Goal: Task Accomplishment & Management: Use online tool/utility

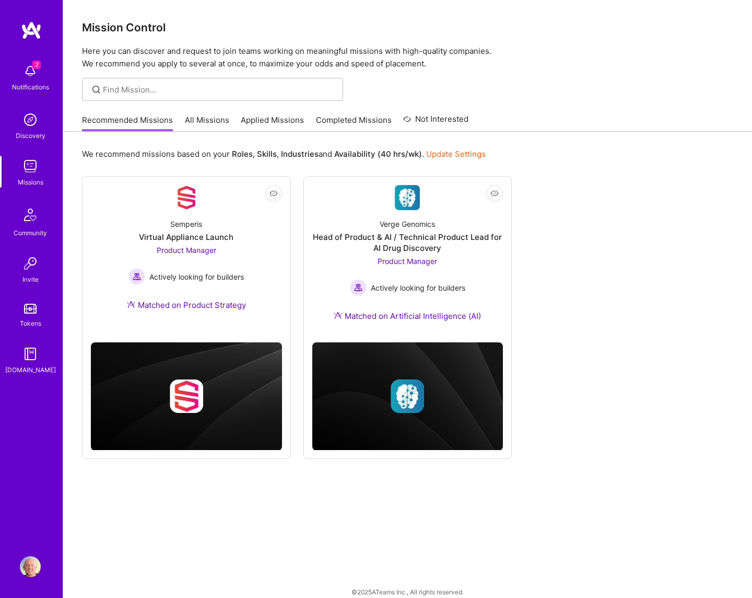
click at [200, 126] on link "All Missions" at bounding box center [207, 122] width 44 height 17
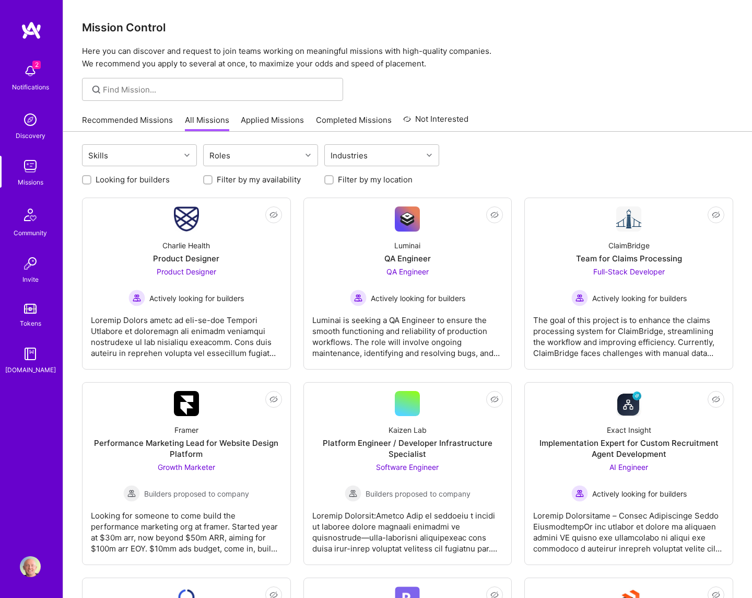
click at [555, 111] on div "Recommended Missions All Missions Applied Missions Completed Missions Not Inter…" at bounding box center [407, 120] width 651 height 22
click at [559, 35] on div "Mission Control Here you can discover and request to join teams working on mean…" at bounding box center [407, 35] width 689 height 70
click at [324, 33] on h3 "Mission Control" at bounding box center [407, 27] width 651 height 13
click at [383, 26] on h3 "Mission Control" at bounding box center [407, 27] width 651 height 13
click at [532, 52] on p "Here you can discover and request to join teams working on meaningful missions …" at bounding box center [407, 57] width 651 height 25
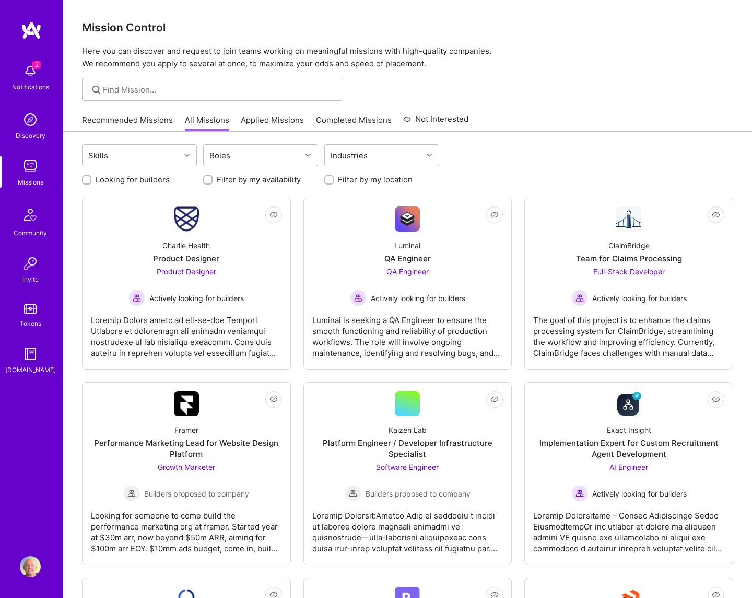
click at [545, 50] on p "Here you can discover and request to join teams working on meaningful missions …" at bounding box center [407, 57] width 651 height 25
drag, startPoint x: 210, startPoint y: 181, endPoint x: 143, endPoint y: 180, distance: 67.9
click at [207, 180] on input "Filter by my availability" at bounding box center [208, 180] width 7 height 7
checkbox input "true"
drag, startPoint x: 139, startPoint y: 180, endPoint x: 244, endPoint y: 179, distance: 105.0
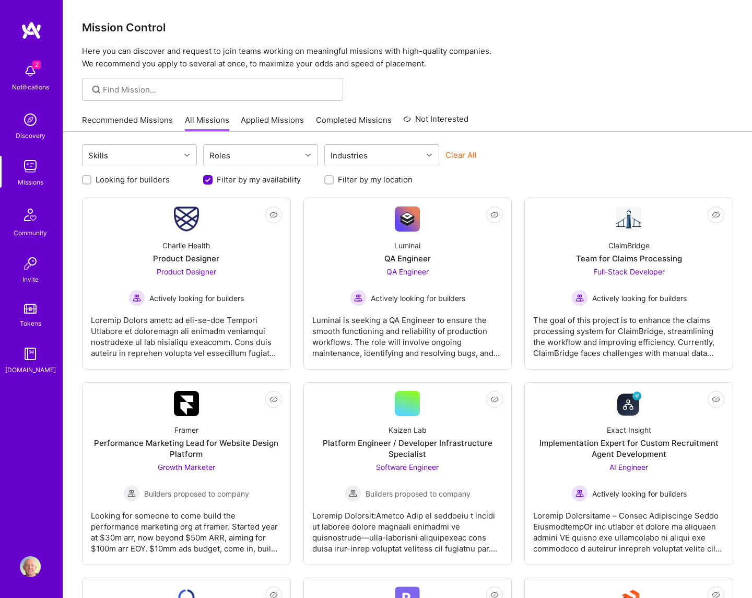
click at [139, 180] on label "Looking for builders" at bounding box center [133, 179] width 74 height 11
click at [91, 180] on input "Looking for builders" at bounding box center [87, 180] width 7 height 7
checkbox input "true"
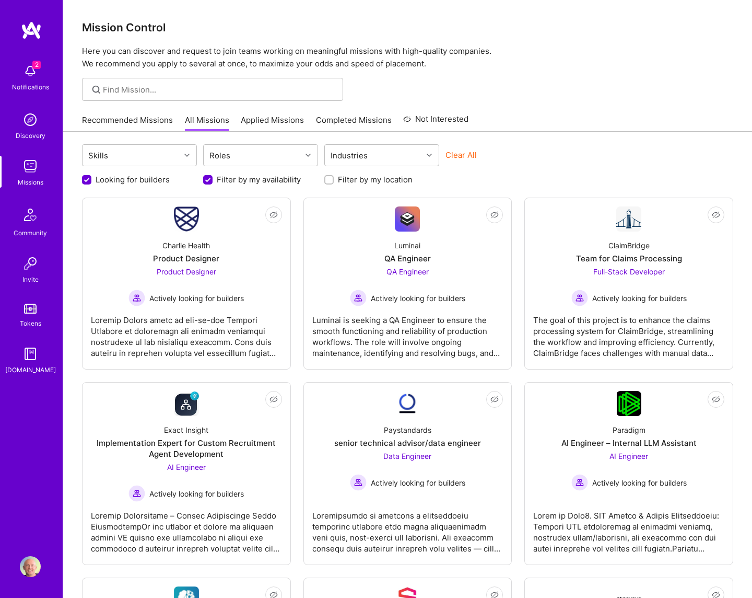
click at [366, 179] on label "Filter by my location" at bounding box center [375, 179] width 75 height 11
click at [334, 179] on input "Filter by my location" at bounding box center [329, 180] width 7 height 7
checkbox input "true"
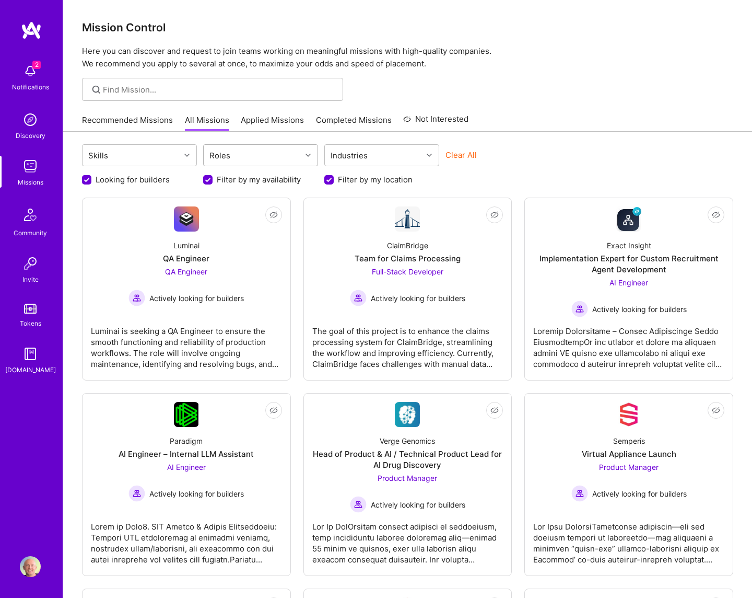
click at [267, 160] on div "Roles" at bounding box center [253, 155] width 98 height 21
type input "prod"
click at [255, 181] on div "AI Product Manager" at bounding box center [260, 182] width 102 height 11
checkbox input "true"
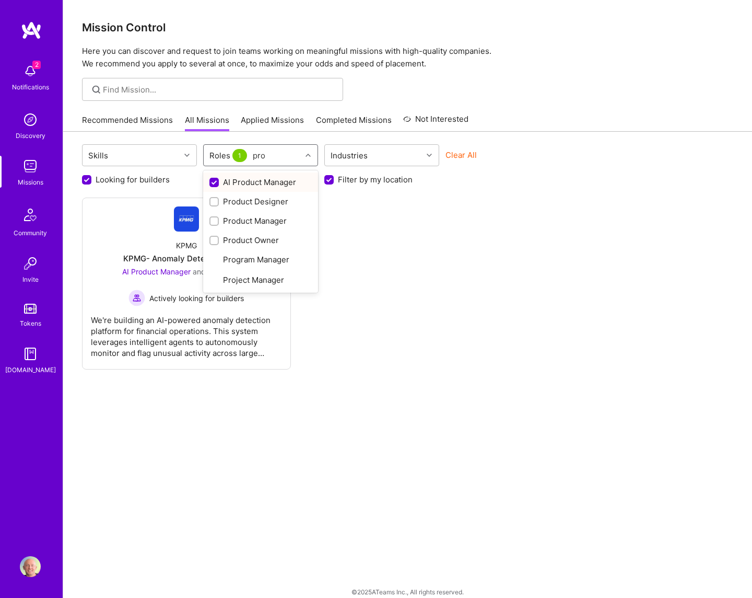
type input "prod"
click at [255, 219] on div "Product Manager" at bounding box center [260, 220] width 102 height 11
checkbox input "true"
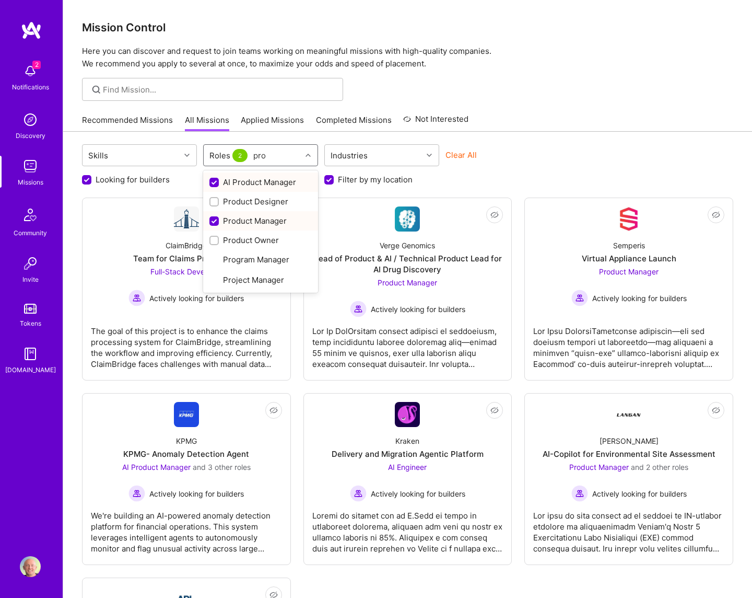
type input "prod"
click at [260, 239] on div "Product Owner" at bounding box center [260, 240] width 102 height 11
checkbox input "true"
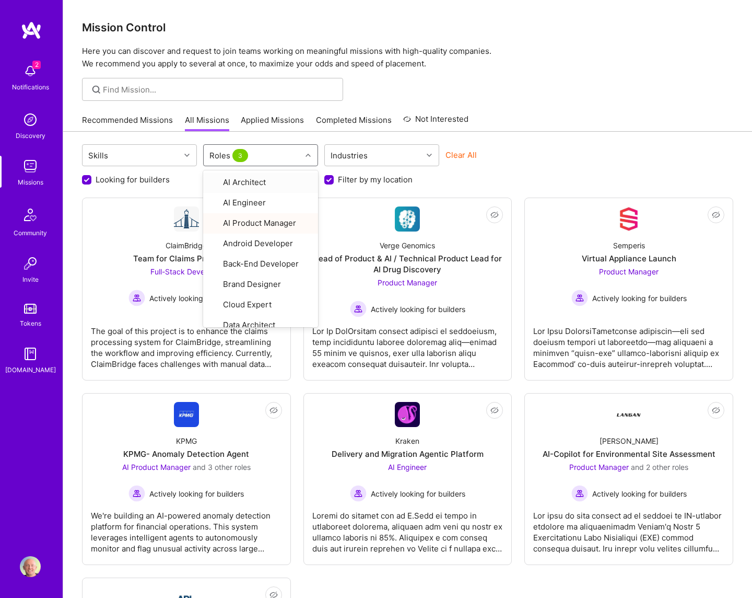
click at [273, 157] on div "Roles 3" at bounding box center [253, 155] width 98 height 21
type input "marke"
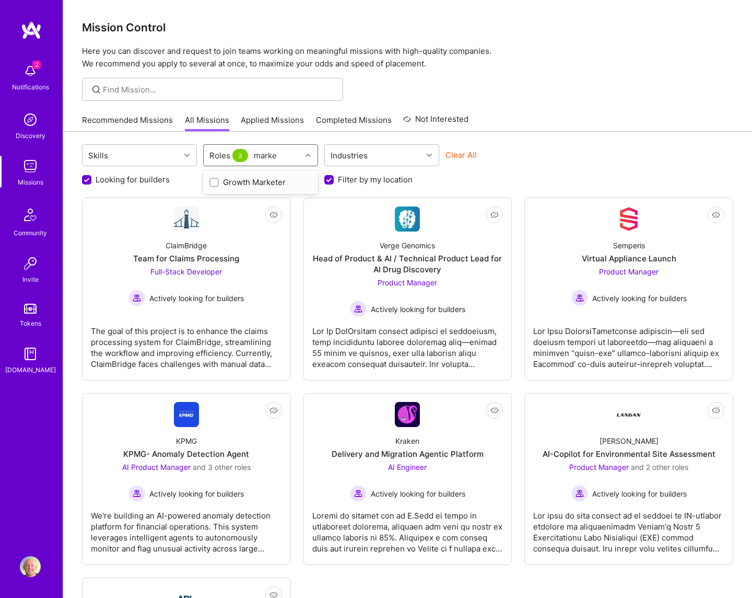
click at [268, 180] on div "Growth Marketer" at bounding box center [260, 182] width 102 height 11
checkbox input "true"
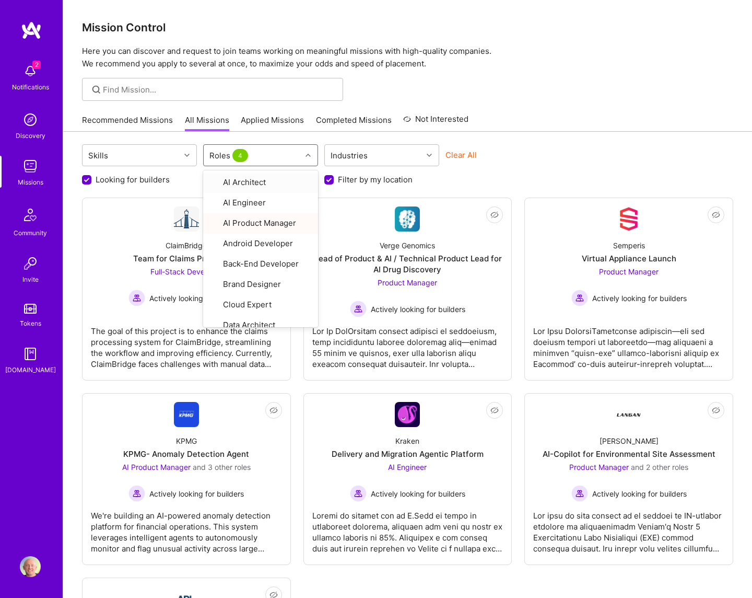
click at [568, 155] on div "Skills option Growth Marketer, selected. option AI Architect focused, 1 of 29. …" at bounding box center [407, 156] width 651 height 25
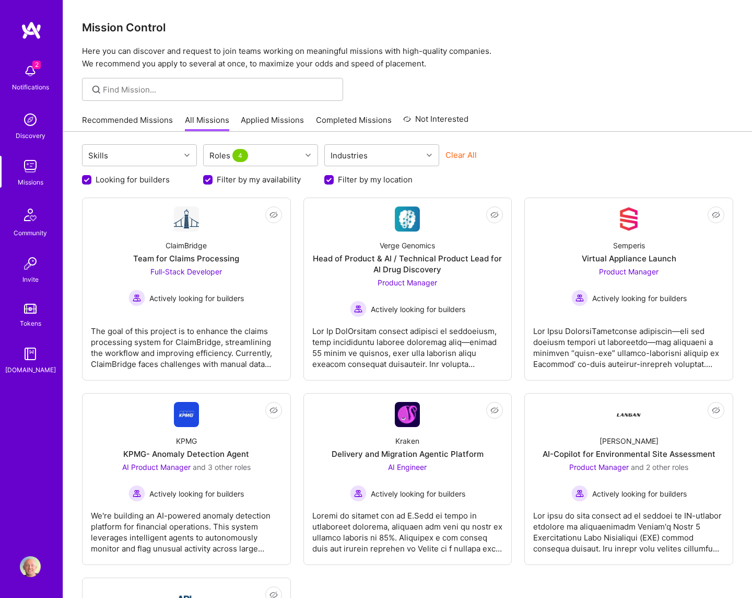
click at [652, 140] on div "Skills Roles 4 Industries Clear All Looking for builders Filter by my availabil…" at bounding box center [407, 453] width 689 height 642
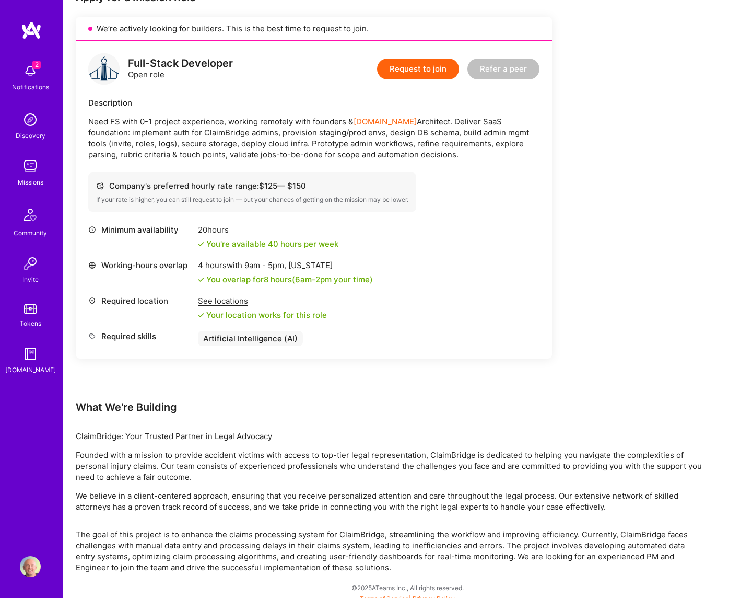
scroll to position [236, 0]
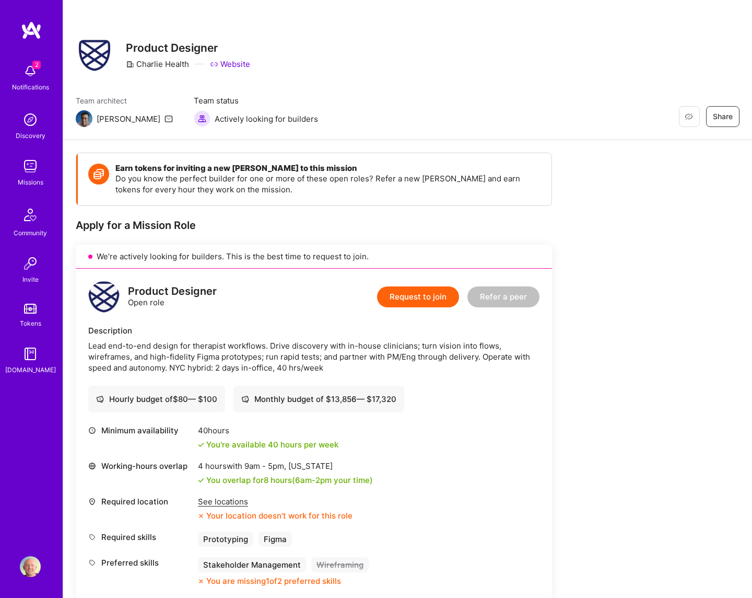
click at [609, 191] on div "Earn tokens for inviting a new [PERSON_NAME] to this mission Do you know the pe…" at bounding box center [389, 549] width 627 height 792
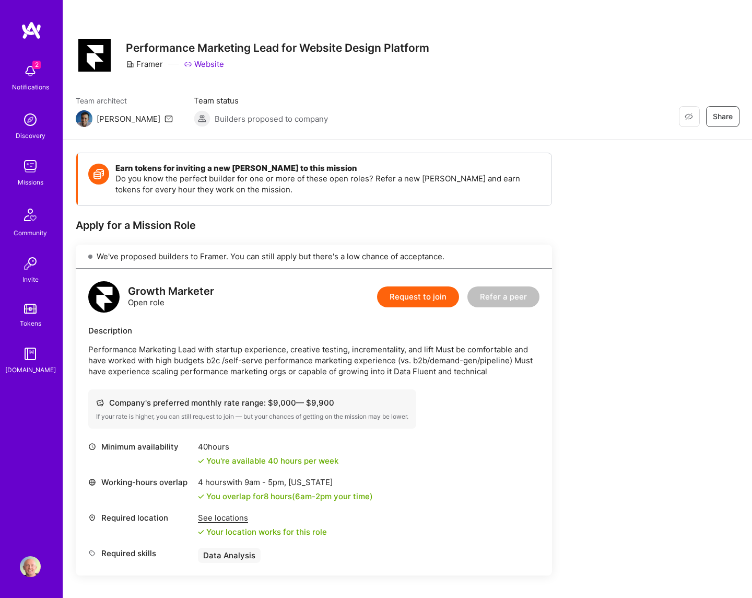
click at [577, 241] on div "Earn tokens for inviting a new A.Teamer to this mission Do you know the perfect…" at bounding box center [389, 496] width 627 height 687
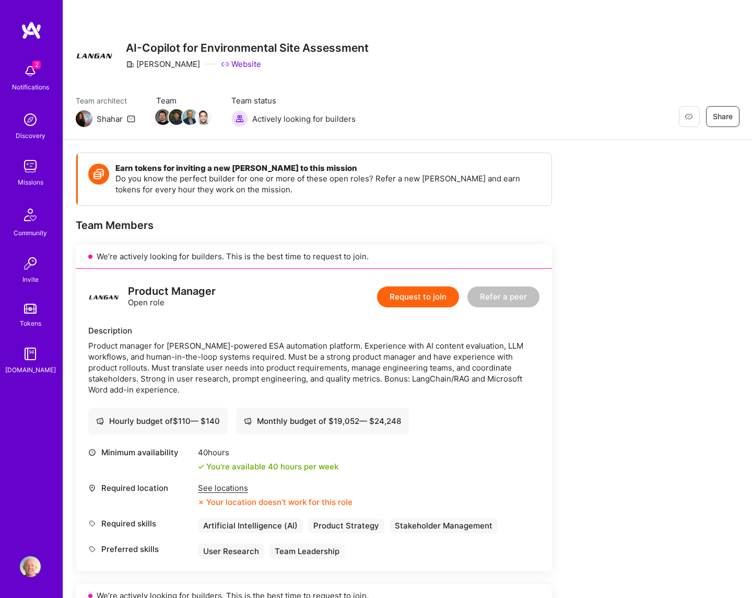
click at [221, 65] on link "Website" at bounding box center [241, 63] width 40 height 11
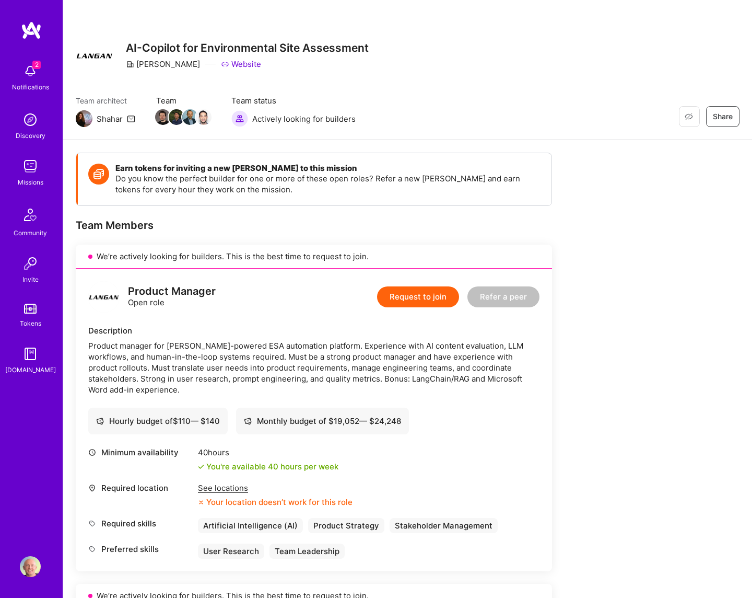
click at [522, 88] on div "Restore Not Interested Share AI-Copilot for Environmental Site Assessment [PERS…" at bounding box center [407, 70] width 689 height 140
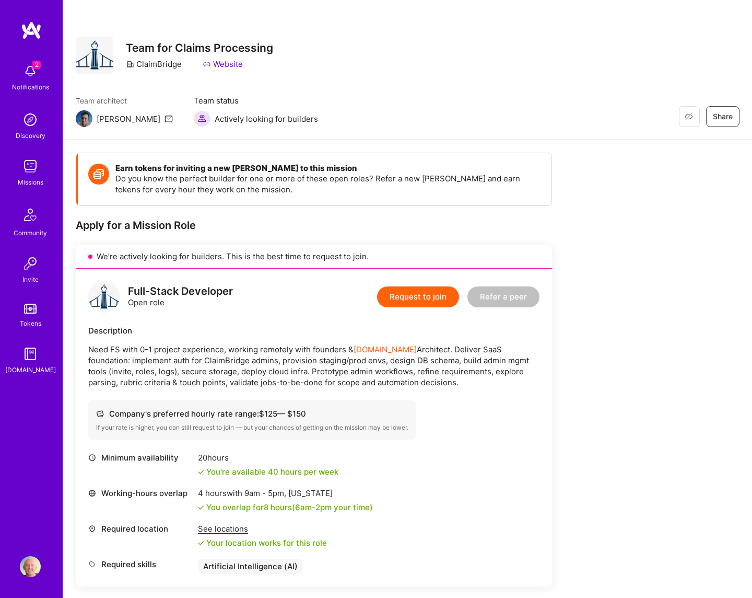
click at [221, 67] on link "Website" at bounding box center [223, 63] width 40 height 11
